Goal: Transaction & Acquisition: Purchase product/service

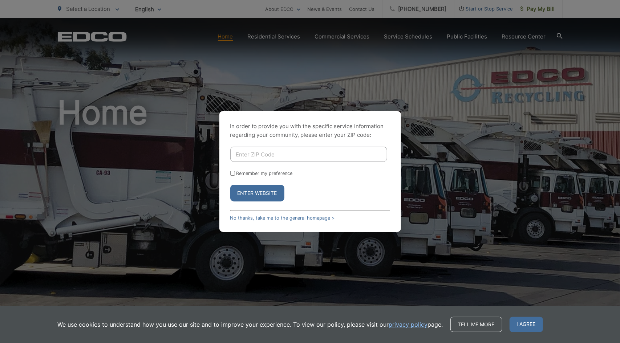
click at [253, 153] on input "Enter ZIP Code" at bounding box center [308, 154] width 157 height 15
type input "92082"
click at [259, 193] on button "Enter Website" at bounding box center [257, 193] width 54 height 17
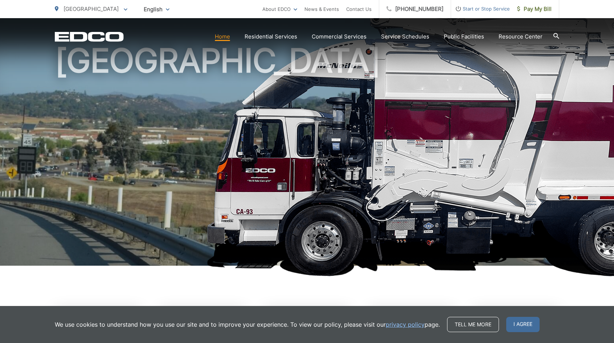
scroll to position [218, 0]
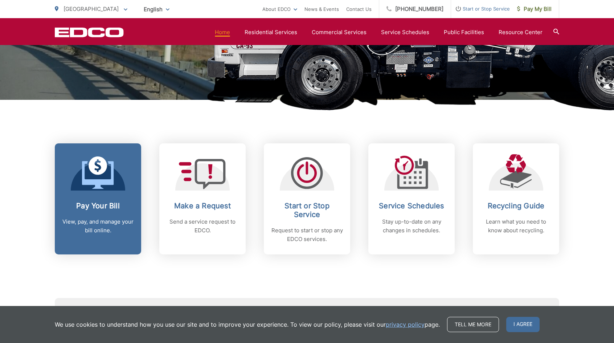
click at [117, 214] on div "Pay Your Bill View, pay, and manage your bill online." at bounding box center [98, 217] width 72 height 33
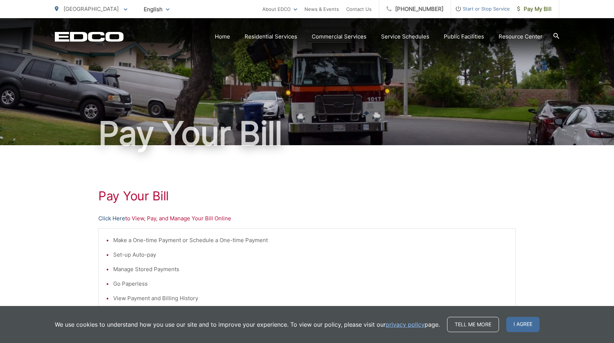
click at [119, 219] on link "Click Here" at bounding box center [111, 218] width 27 height 9
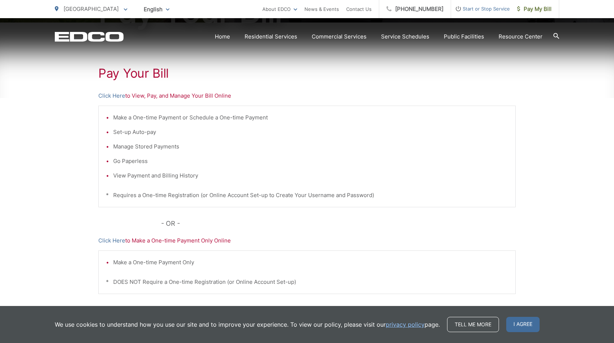
scroll to position [145, 0]
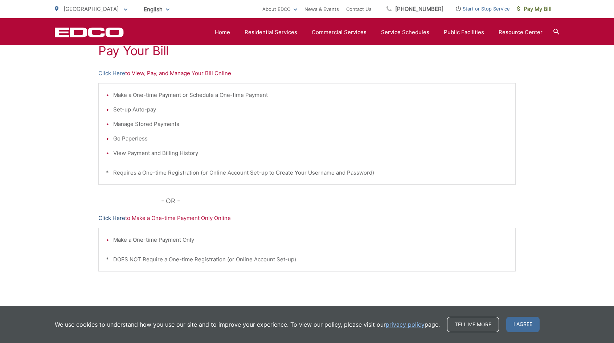
click at [107, 220] on link "Click Here" at bounding box center [111, 218] width 27 height 9
